Goal: Transaction & Acquisition: Purchase product/service

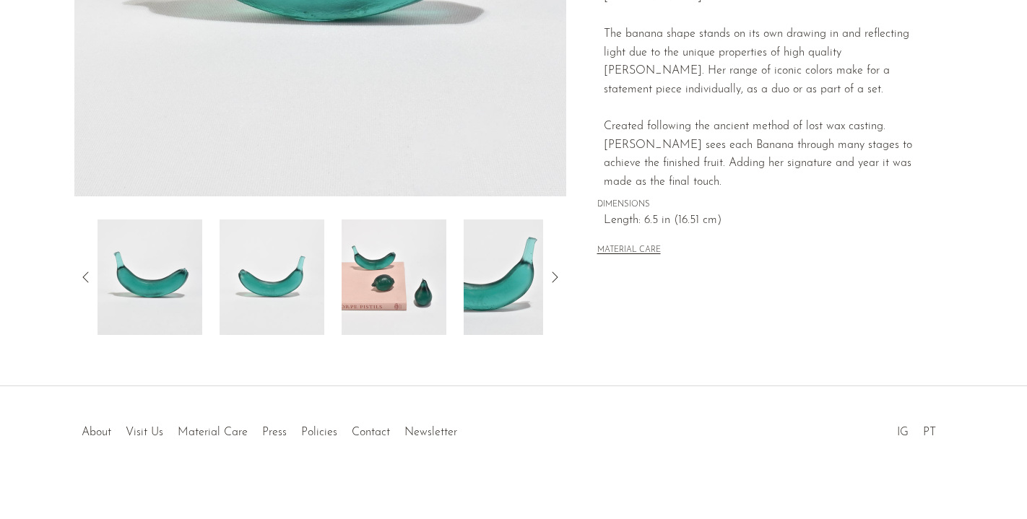
scroll to position [421, 0]
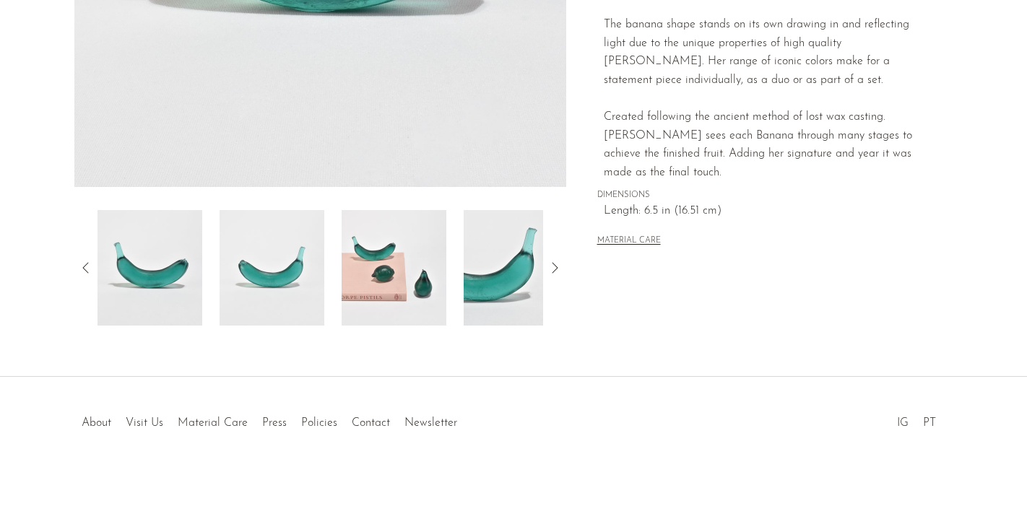
click at [425, 275] on img at bounding box center [394, 268] width 105 height 116
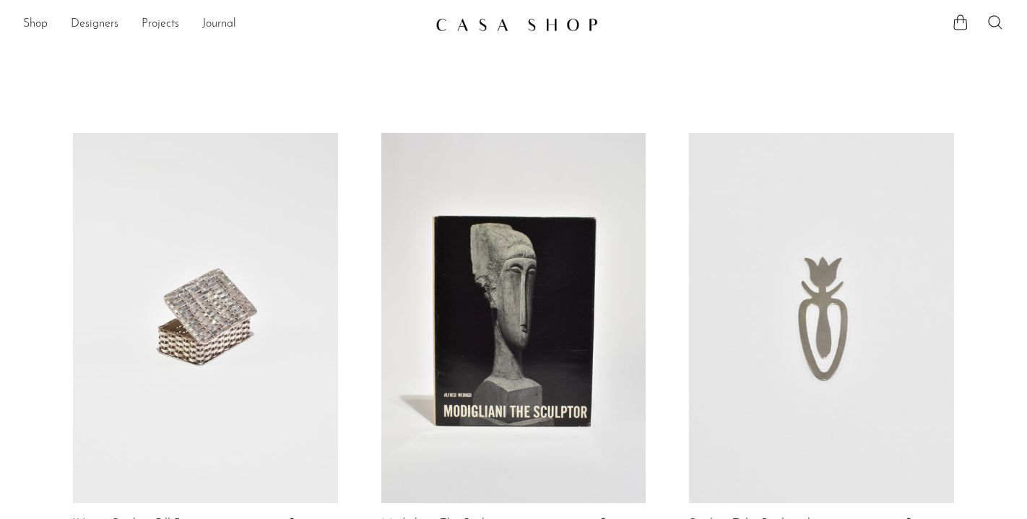
click at [91, 37] on div "Shop Featured New Arrivals Bestsellers Coming Soon Jewelry Jewelry All Earrings…" at bounding box center [513, 25] width 1027 height 26
click at [99, 24] on link "Designers" at bounding box center [95, 24] width 48 height 19
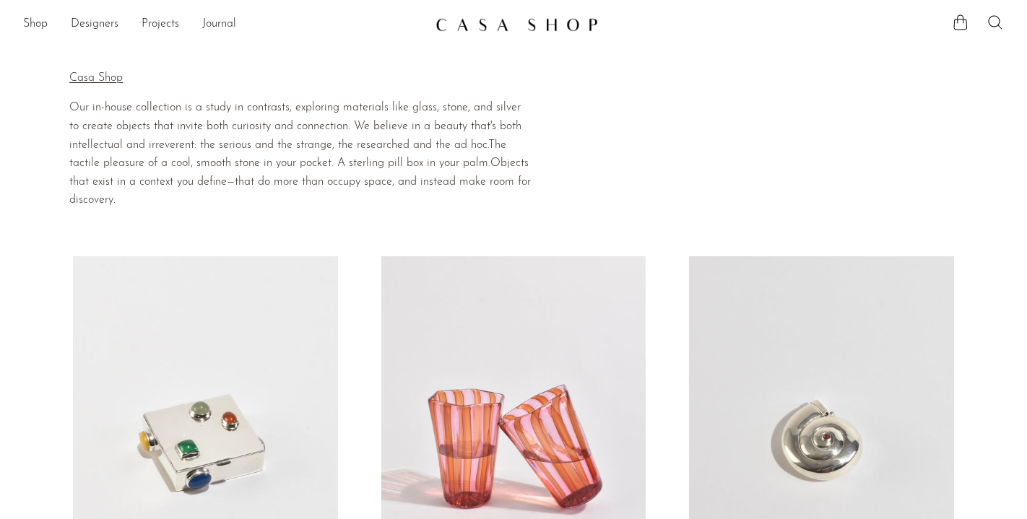
click at [50, 25] on ul "Shop Featured New Arrivals Bestsellers Coming Soon Jewelry Jewelry All Earrings…" at bounding box center [223, 24] width 401 height 25
click at [32, 25] on link "Shop" at bounding box center [35, 24] width 25 height 19
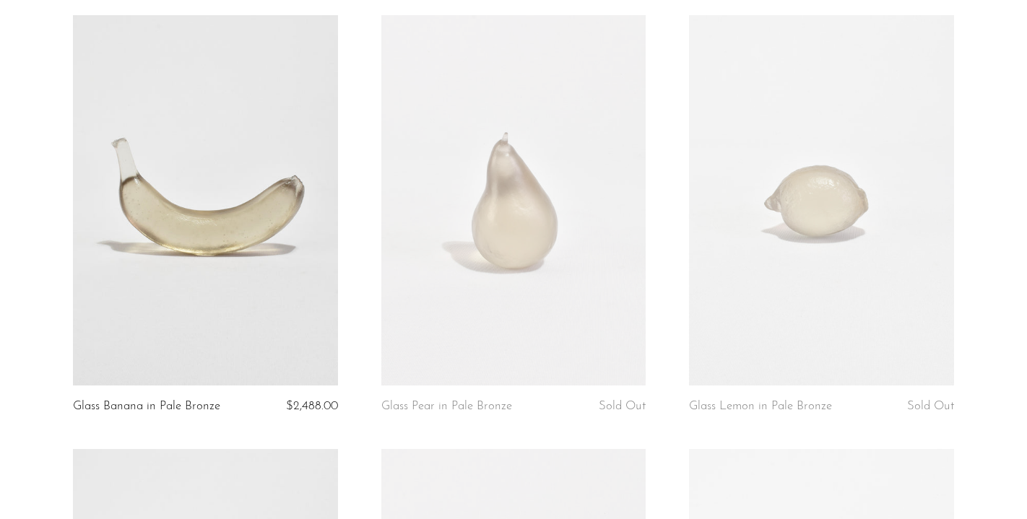
scroll to position [703, 0]
click at [831, 196] on link at bounding box center [821, 199] width 265 height 371
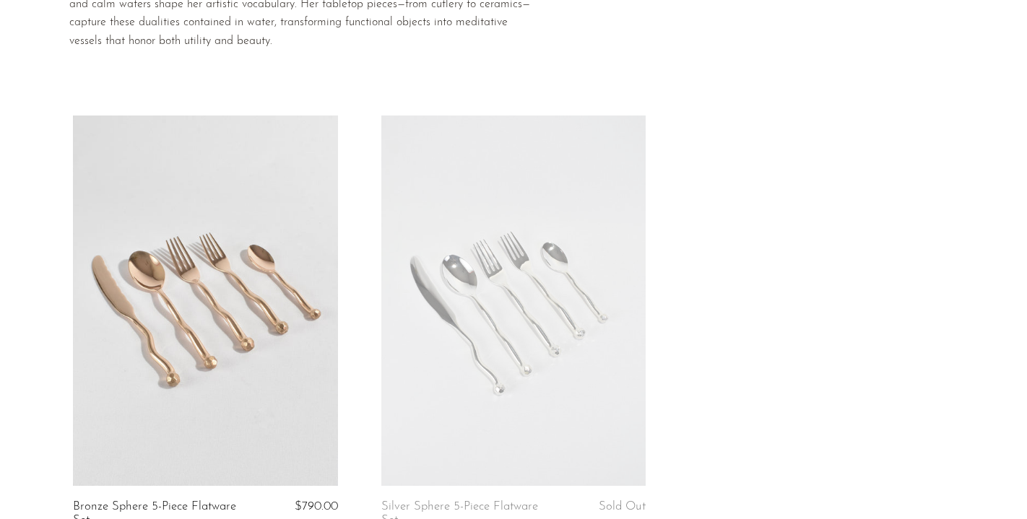
scroll to position [155, 0]
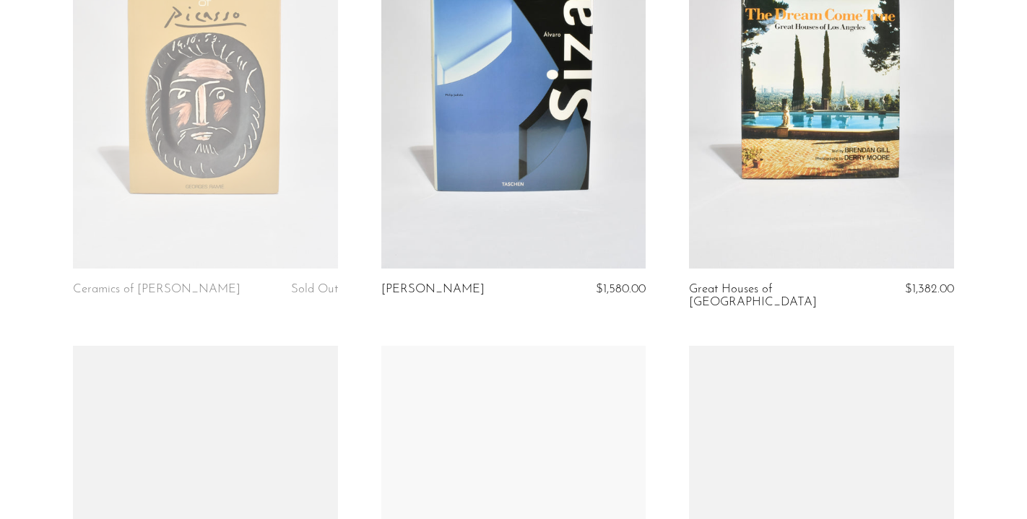
scroll to position [1872, 0]
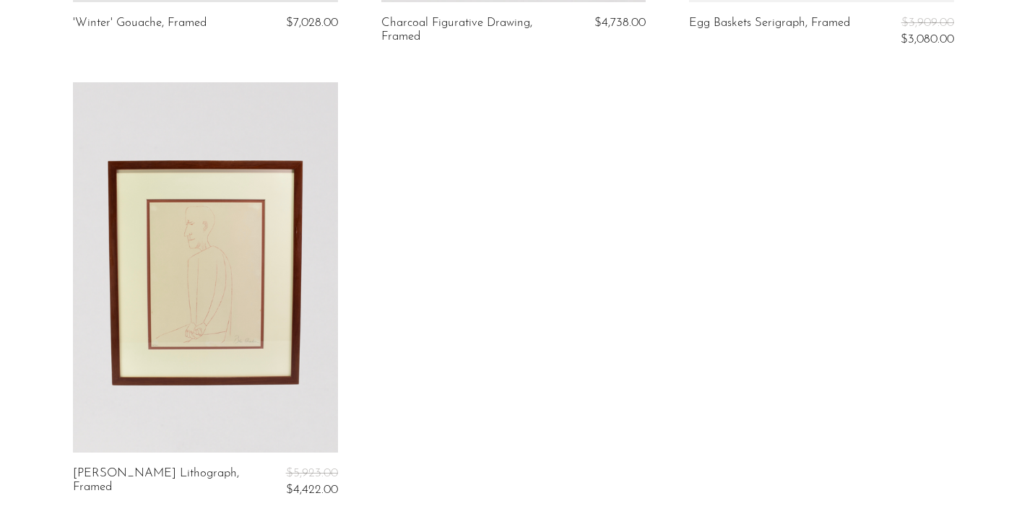
scroll to position [1406, 0]
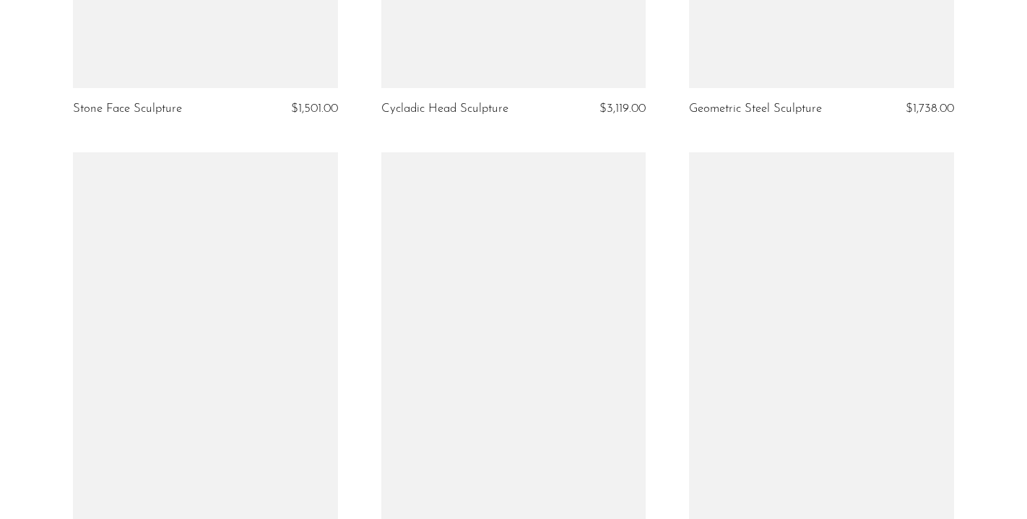
scroll to position [1733, 0]
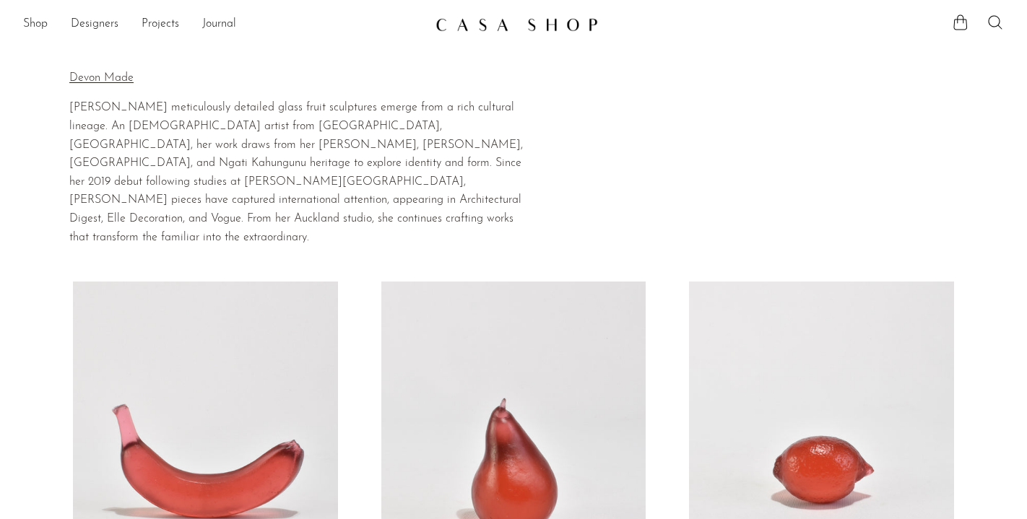
click at [823, 321] on link at bounding box center [821, 467] width 265 height 371
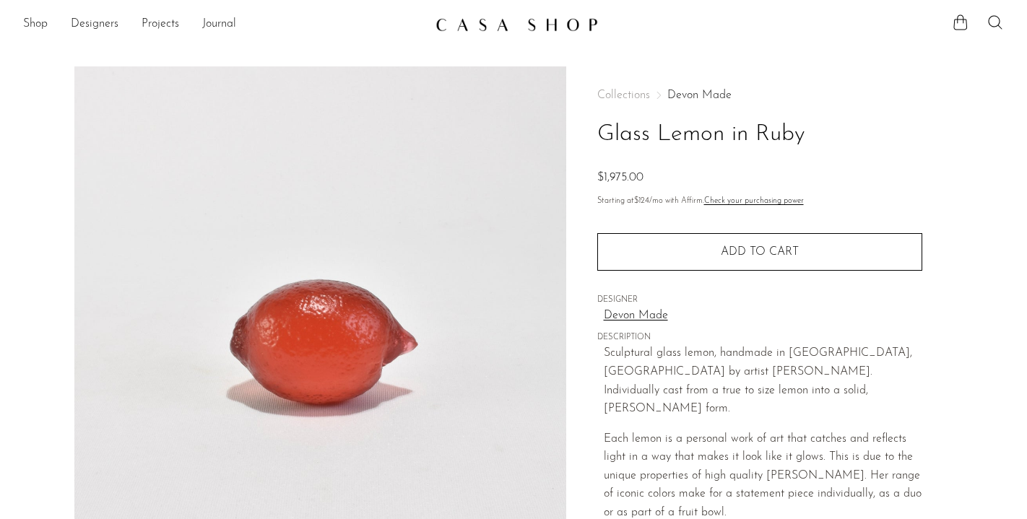
click at [703, 93] on link "Devon Made" at bounding box center [699, 96] width 64 height 12
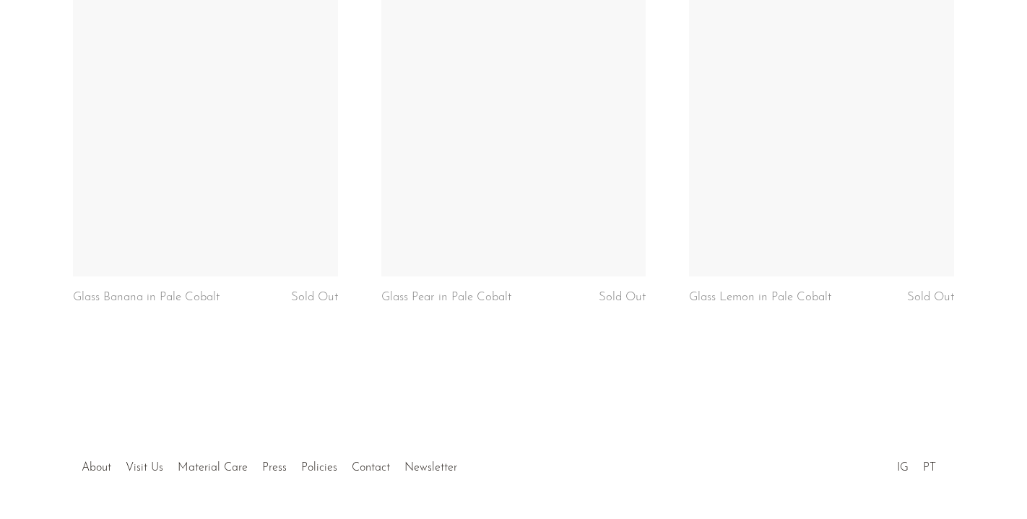
scroll to position [3009, 0]
